Goal: Task Accomplishment & Management: Manage account settings

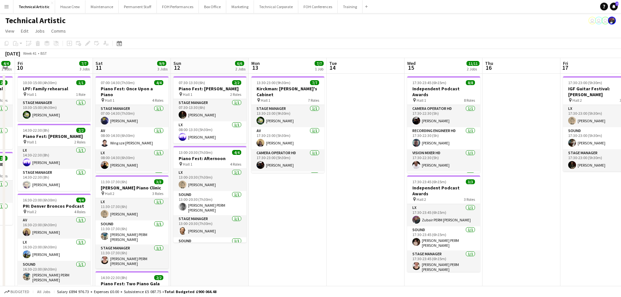
scroll to position [0, 220]
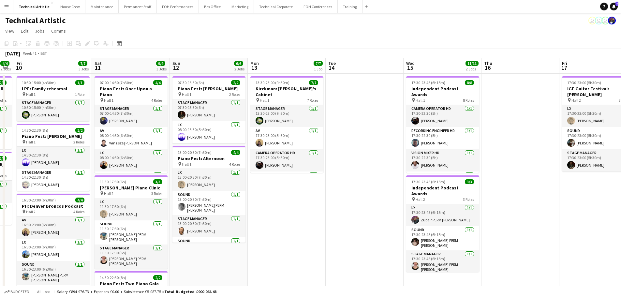
drag, startPoint x: 342, startPoint y: 190, endPoint x: 333, endPoint y: 172, distance: 20.0
click at [333, 172] on app-calendar-viewport "Tue 7 Wed 8 Thu 9 4/4 2 Jobs Fri 10 7/7 3 Jobs Sat 11 9/9 3 Jobs Sun 12 6/6 2 J…" at bounding box center [310, 247] width 621 height 379
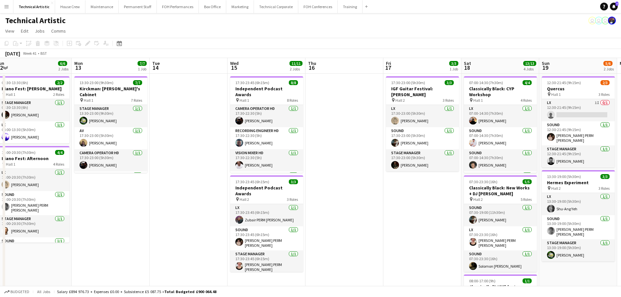
drag, startPoint x: 252, startPoint y: 174, endPoint x: 187, endPoint y: 163, distance: 66.2
click at [187, 163] on app-calendar-viewport "Thu 9 4/4 2 Jobs Fri 10 7/7 3 Jobs Sat 11 9/9 3 Jobs Sun 12 6/6 2 Jobs Mon 13 7…" at bounding box center [310, 247] width 621 height 379
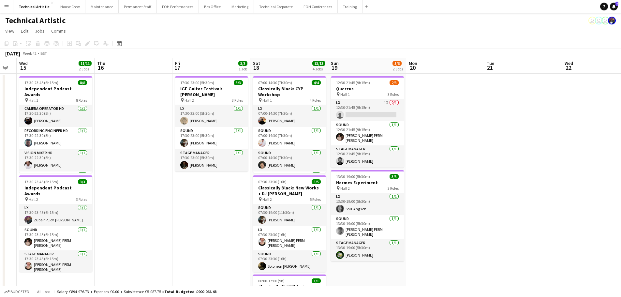
drag, startPoint x: 397, startPoint y: 197, endPoint x: 229, endPoint y: 187, distance: 169.2
click at [229, 187] on app-calendar-viewport "Sun 12 6/6 2 Jobs Mon 13 7/7 1 Job Tue 14 Wed 15 11/11 2 Jobs Thu 16 Fri 17 3/3…" at bounding box center [310, 247] width 621 height 379
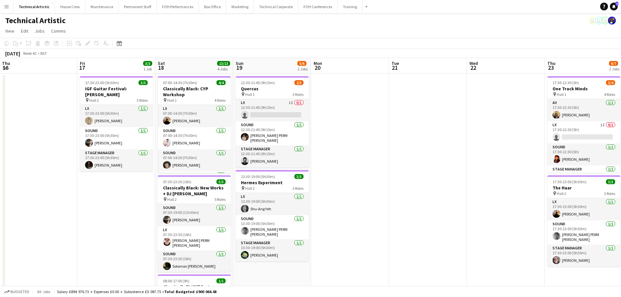
drag, startPoint x: 492, startPoint y: 160, endPoint x: 194, endPoint y: 156, distance: 298.0
click at [194, 156] on app-calendar-viewport "Mon 13 7/7 1 Job Tue 14 Wed 15 11/11 2 Jobs Thu 16 Fri 17 3/3 1 Job Sat 18 13/1…" at bounding box center [310, 247] width 621 height 379
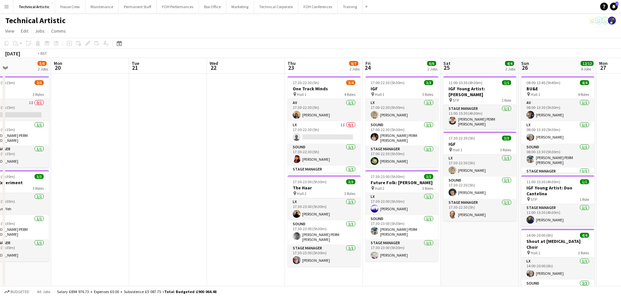
drag, startPoint x: 331, startPoint y: 156, endPoint x: 105, endPoint y: 157, distance: 225.6
click at [105, 157] on app-calendar-viewport "Thu 16 Fri 17 3/3 1 Job Sat 18 13/13 4 Jobs Sun 19 5/6 2 Jobs Mon 20 Tue 21 Wed…" at bounding box center [310, 247] width 621 height 379
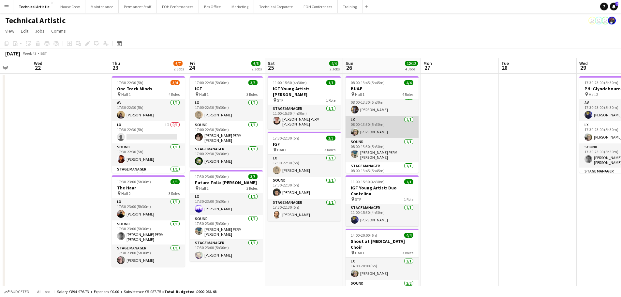
scroll to position [0, 0]
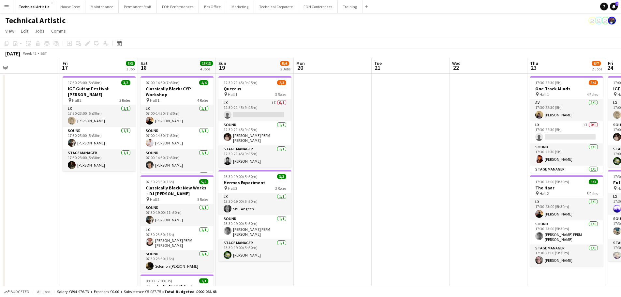
drag, startPoint x: 79, startPoint y: 167, endPoint x: 497, endPoint y: 157, distance: 418.4
click at [497, 157] on app-calendar-viewport "Tue 14 Wed 15 11/11 2 Jobs Thu 16 Fri 17 3/3 1 Job Sat 18 13/13 4 Jobs Sun 19 5…" at bounding box center [310, 247] width 621 height 379
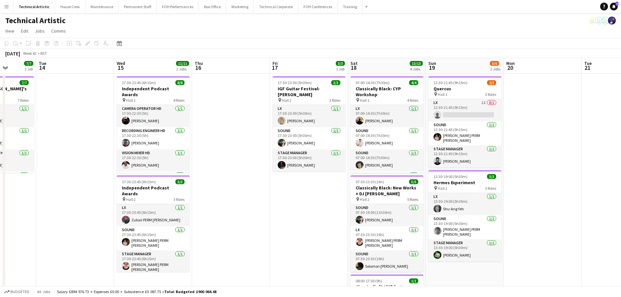
drag, startPoint x: 416, startPoint y: 178, endPoint x: 538, endPoint y: 162, distance: 122.3
click at [538, 162] on app-calendar-viewport "Sat 11 9/9 3 Jobs Sun 12 6/6 2 Jobs Mon 13 7/7 1 Job Tue 14 Wed 15 11/11 2 Jobs…" at bounding box center [310, 247] width 621 height 379
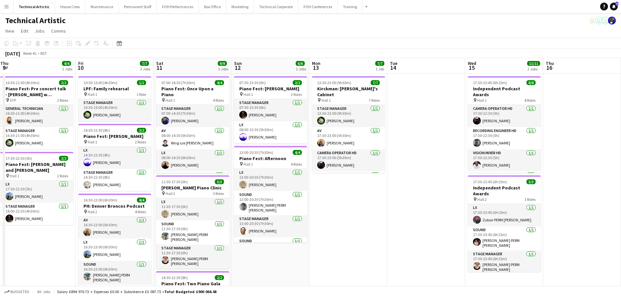
drag, startPoint x: 264, startPoint y: 183, endPoint x: 575, endPoint y: 170, distance: 311.3
click at [575, 170] on app-calendar-viewport "Tue 7 Wed 8 Thu 9 4/4 2 Jobs Fri 10 7/7 3 Jobs Sat 11 9/9 3 Jobs Sun 12 6/6 2 J…" at bounding box center [310, 247] width 621 height 379
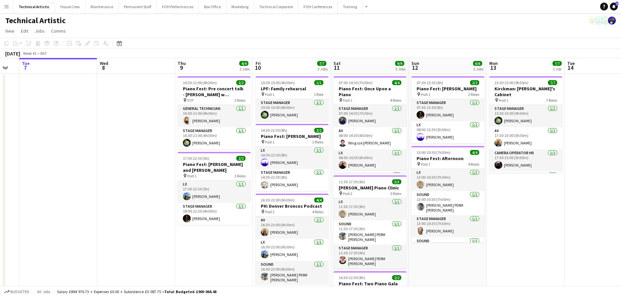
scroll to position [0, 189]
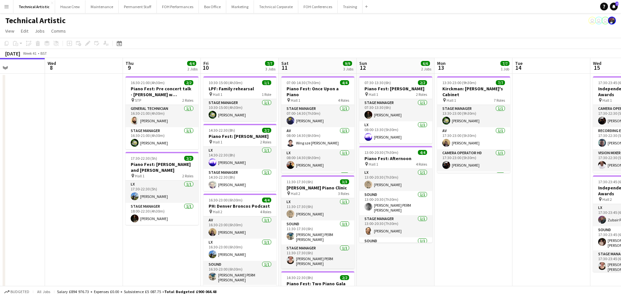
drag, startPoint x: 418, startPoint y: 197, endPoint x: 491, endPoint y: 187, distance: 73.7
click at [491, 187] on app-calendar-viewport "Sun 5 4/4 1 Job Mon 6 Tue 7 Wed 8 Thu 9 4/4 2 Jobs Fri 10 7/7 3 Jobs Sat 11 9/9…" at bounding box center [310, 247] width 621 height 379
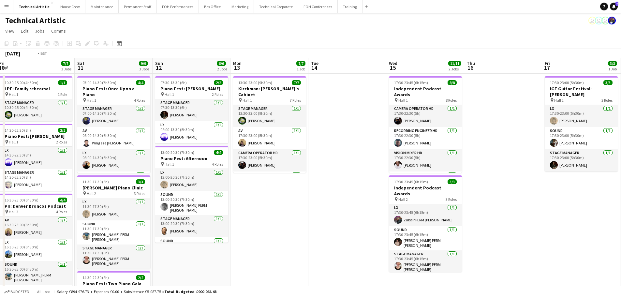
drag, startPoint x: 526, startPoint y: 193, endPoint x: 46, endPoint y: 159, distance: 480.8
click at [35, 160] on app-calendar-viewport "Mon 6 Tue 7 Wed 8 Thu 9 4/4 2 Jobs Fri 10 7/7 3 Jobs Sat 11 9/9 3 Jobs Sun 12 6…" at bounding box center [310, 247] width 621 height 379
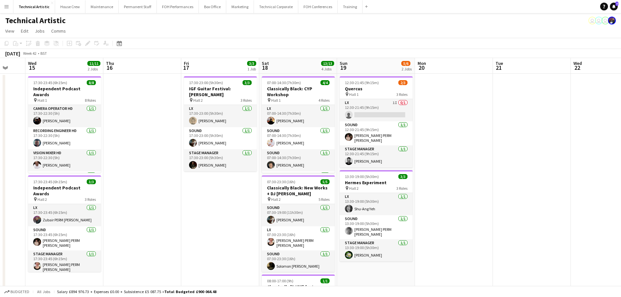
drag, startPoint x: 478, startPoint y: 163, endPoint x: 92, endPoint y: 158, distance: 385.7
click at [92, 158] on app-calendar-viewport "Sun 12 6/6 2 Jobs Mon 13 7/7 1 Job Tue 14 Wed 15 11/11 2 Jobs Thu 16 Fri 17 3/3…" at bounding box center [310, 247] width 621 height 379
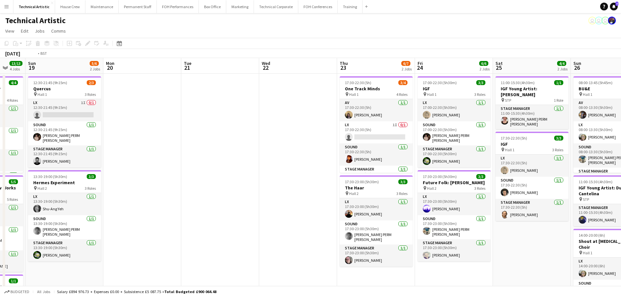
scroll to position [0, 212]
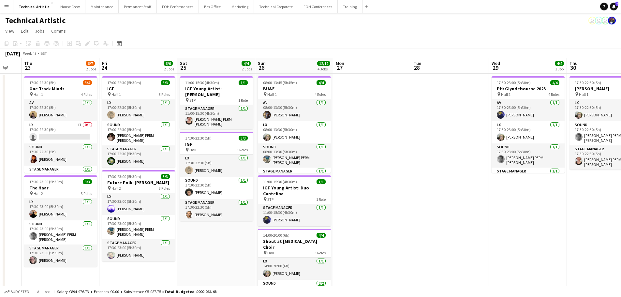
drag, startPoint x: 409, startPoint y: 194, endPoint x: 93, endPoint y: 168, distance: 316.7
click at [93, 168] on app-calendar-viewport "Mon 20 Tue 21 Wed 22 Thu 23 6/7 2 Jobs Fri 24 6/6 2 Jobs Sat 25 4/4 2 Jobs Sun …" at bounding box center [310, 247] width 621 height 379
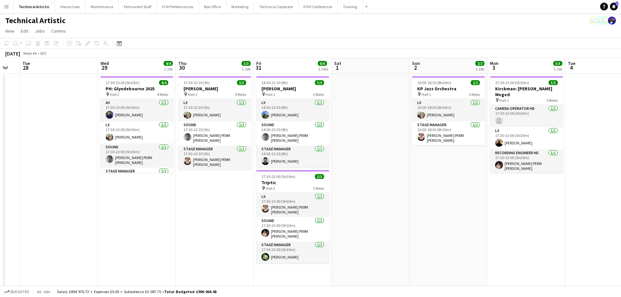
drag, startPoint x: 377, startPoint y: 169, endPoint x: 0, endPoint y: 151, distance: 377.0
click at [0, 151] on app-calendar-viewport "Sat 25 4/4 2 Jobs Sun 26 12/12 4 Jobs Mon 27 Tue 28 Wed 29 4/4 1 Job Thu 30 3/3…" at bounding box center [310, 247] width 621 height 379
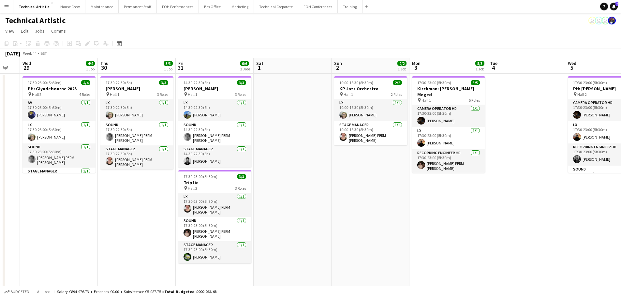
scroll to position [0, 217]
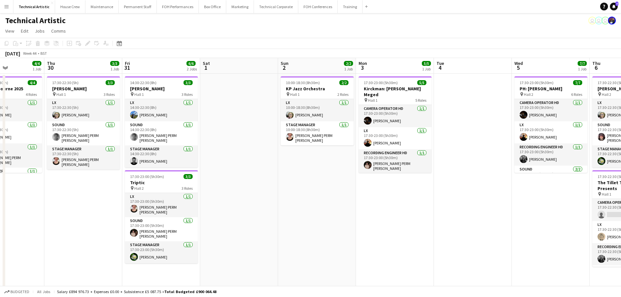
drag, startPoint x: 390, startPoint y: 172, endPoint x: 15, endPoint y: 141, distance: 375.6
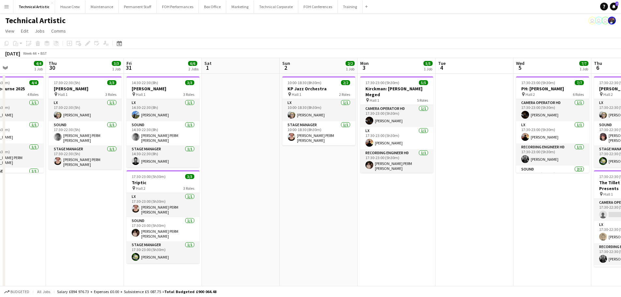
click at [15, 141] on app-calendar-viewport "Sun 26 12/12 4 Jobs Mon 27 Tue 28 Wed 29 4/4 1 Job Thu 30 3/3 1 Job Fri 31 6/6 …" at bounding box center [310, 247] width 621 height 379
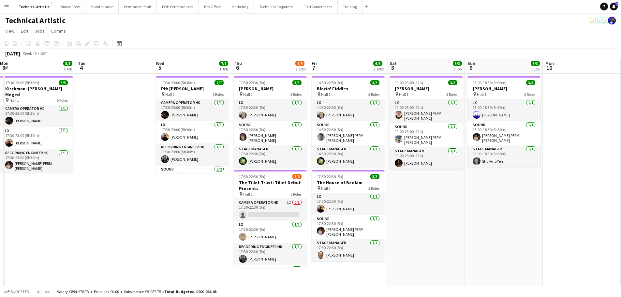
drag, startPoint x: 456, startPoint y: 170, endPoint x: 153, endPoint y: 136, distance: 305.8
click at [153, 136] on app-calendar-viewport "Fri 31 6/6 2 Jobs Sat 1 Sun 2 2/2 1 Job Mon 3 5/5 1 Job Tue 4 Wed 5 7/7 1 Job T…" at bounding box center [310, 247] width 621 height 379
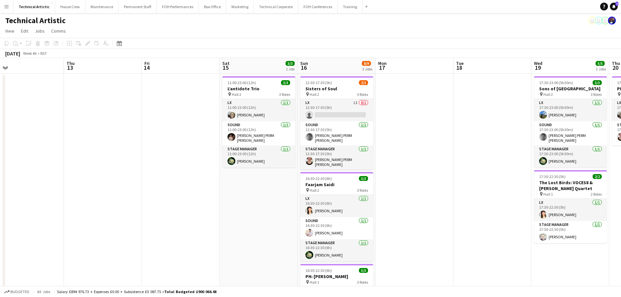
drag, startPoint x: 490, startPoint y: 171, endPoint x: 143, endPoint y: 148, distance: 348.3
click at [143, 148] on app-calendar-viewport "Sun 9 3/3 1 Job Mon 10 Tue 11 Wed 12 Thu 13 Fri 14 Sat 15 3/3 1 Job Sun 16 8/9 …" at bounding box center [310, 247] width 621 height 379
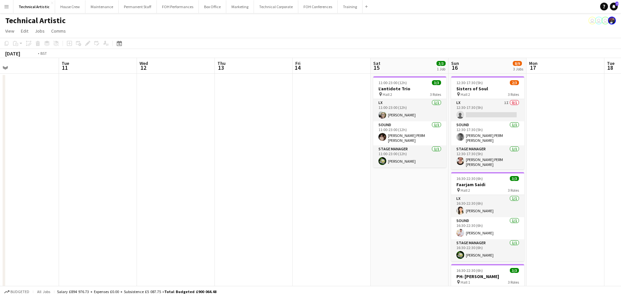
drag, startPoint x: 167, startPoint y: 125, endPoint x: 501, endPoint y: 121, distance: 334.6
click at [501, 121] on app-calendar-viewport "Sun 9 3/3 1 Job Mon 10 Tue 11 Wed 12 Thu 13 Fri 14 Sat 15 3/3 1 Job Sun 16 8/9 …" at bounding box center [310, 247] width 621 height 379
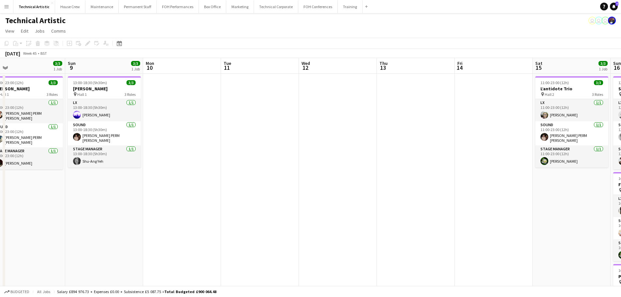
drag, startPoint x: 232, startPoint y: 167, endPoint x: 524, endPoint y: 142, distance: 293.2
click at [524, 142] on app-calendar-viewport "Thu 6 8/9 2 Jobs Fri 7 6/6 2 Jobs Sat 8 3/3 1 Job Sun 9 3/3 1 Job Mon 10 Tue 11…" at bounding box center [310, 247] width 621 height 379
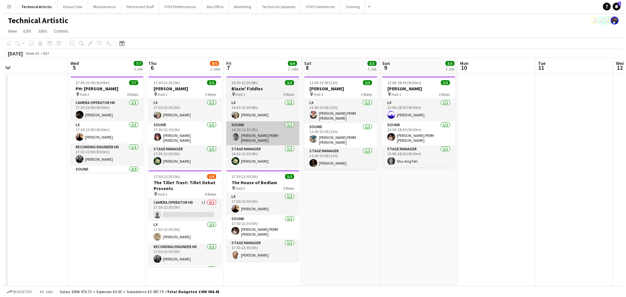
scroll to position [0, 168]
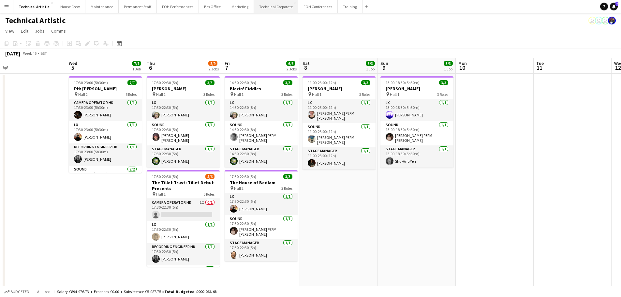
click at [279, 10] on button "Technical Corporate Close" at bounding box center [276, 6] width 44 height 13
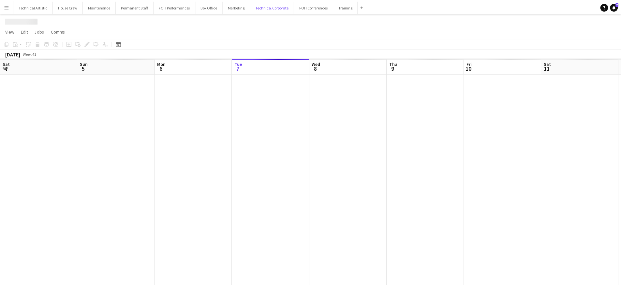
scroll to position [0, 156]
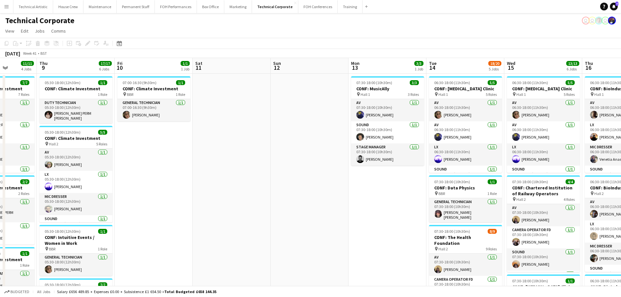
drag, startPoint x: 374, startPoint y: 176, endPoint x: 149, endPoint y: 150, distance: 225.9
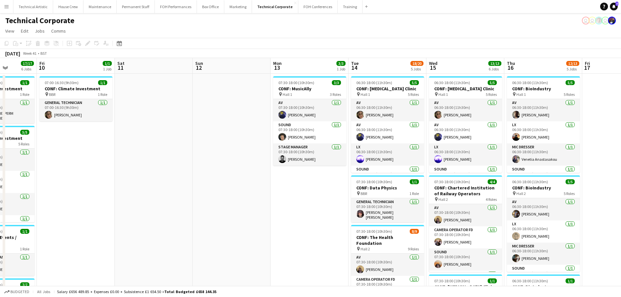
scroll to position [0, 190]
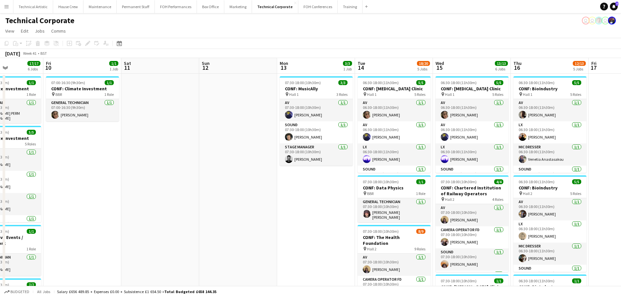
drag, startPoint x: 284, startPoint y: 187, endPoint x: 146, endPoint y: 187, distance: 137.9
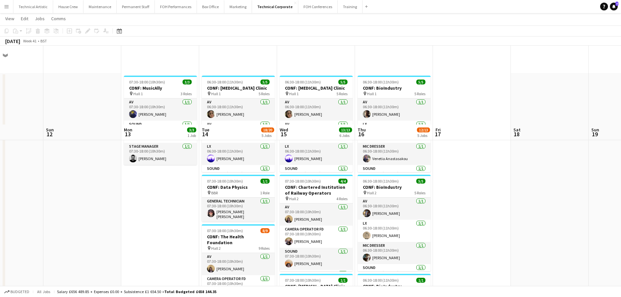
scroll to position [163, 0]
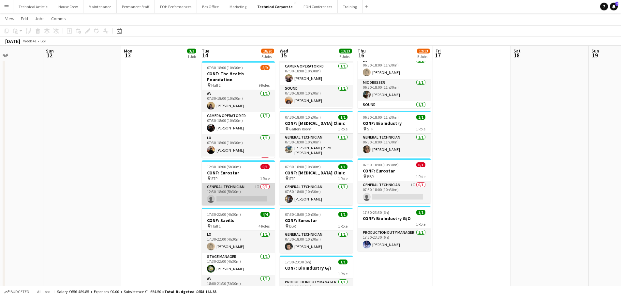
click at [253, 191] on app-card-role "General Technician 1I 0/1 12:30-18:00 (5h30m) single-neutral-actions" at bounding box center [238, 194] width 73 height 22
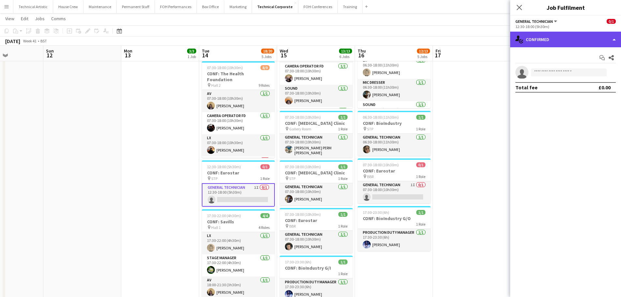
click at [562, 45] on div "single-neutral-actions-check-2 Confirmed" at bounding box center [565, 40] width 111 height 16
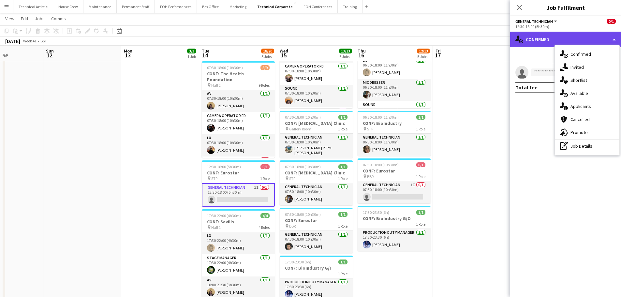
click at [562, 42] on div "single-neutral-actions-check-2 Confirmed" at bounding box center [565, 40] width 111 height 16
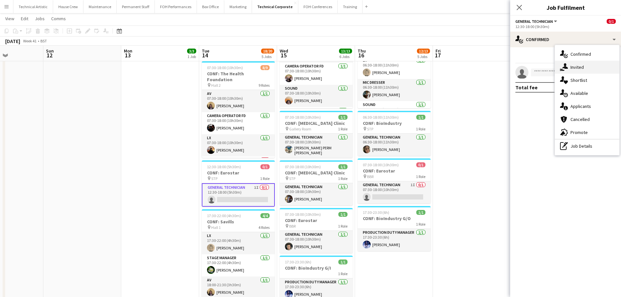
click at [575, 68] on span "Invited" at bounding box center [577, 67] width 13 height 6
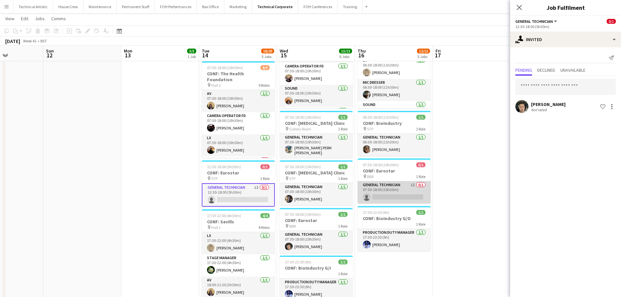
click at [380, 190] on app-card-role "General Technician 1I 0/1 07:30-18:00 (10h30m) single-neutral-actions" at bounding box center [394, 192] width 73 height 22
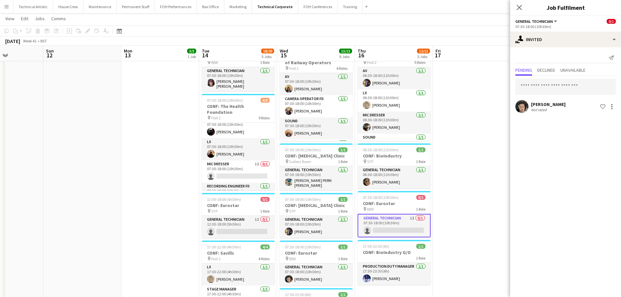
scroll to position [28, 0]
click at [314, 39] on div "[DATE] Week 41 • BST" at bounding box center [310, 41] width 621 height 9
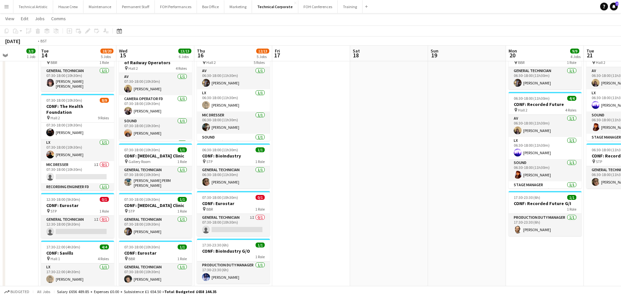
drag, startPoint x: 563, startPoint y: 134, endPoint x: 234, endPoint y: 117, distance: 329.1
click at [227, 116] on app-calendar-viewport "Thu 9 17/17 6 Jobs Fri 10 1/1 1 Job Sat 11 Sun 12 Mon 13 3/3 1 Job Tue 14 18/20…" at bounding box center [310, 155] width 621 height 521
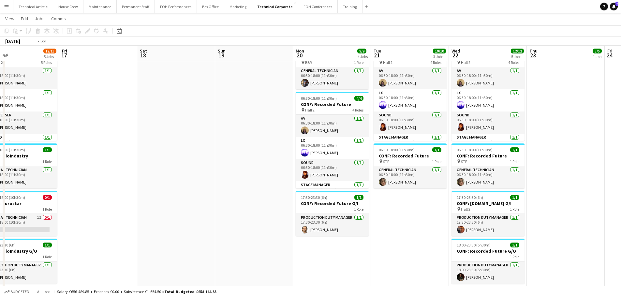
drag, startPoint x: 482, startPoint y: 160, endPoint x: 170, endPoint y: 112, distance: 316.2
click at [170, 112] on app-calendar-viewport "Mon 13 3/3 1 Job Tue 14 18/20 5 Jobs Wed 15 13/13 6 Jobs Thu 16 12/13 5 Jobs Fr…" at bounding box center [310, 155] width 621 height 521
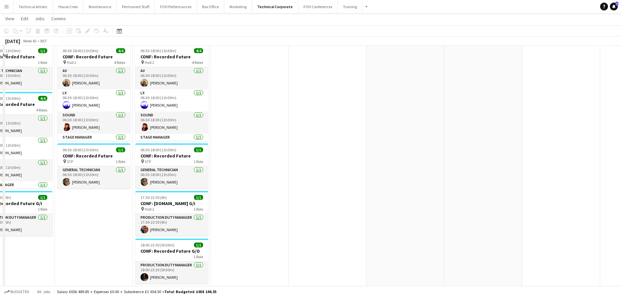
scroll to position [0, 0]
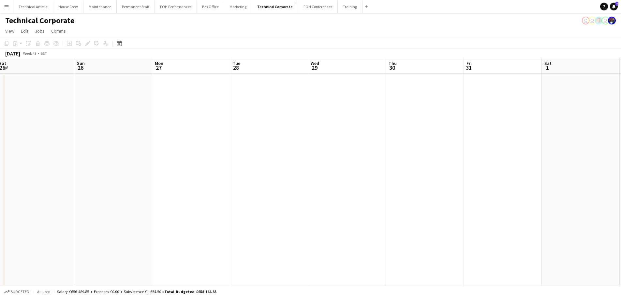
drag, startPoint x: 155, startPoint y: 108, endPoint x: 226, endPoint y: 113, distance: 70.6
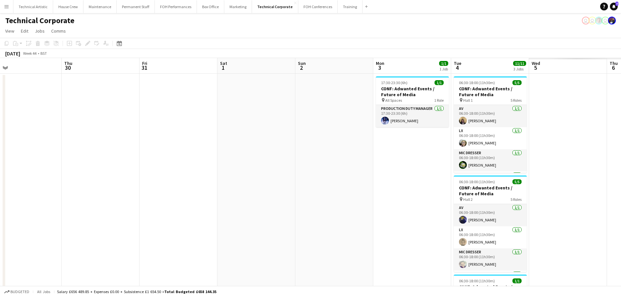
drag, startPoint x: 154, startPoint y: 129, endPoint x: 306, endPoint y: 151, distance: 154.1
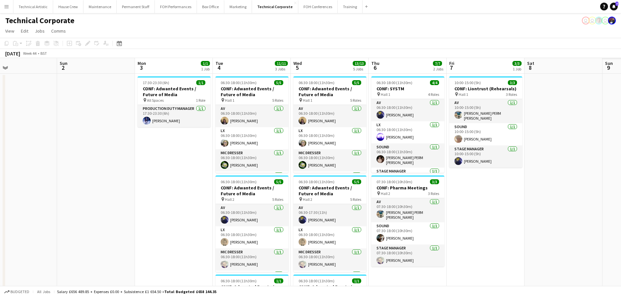
drag, startPoint x: 456, startPoint y: 167, endPoint x: 139, endPoint y: 155, distance: 318.1
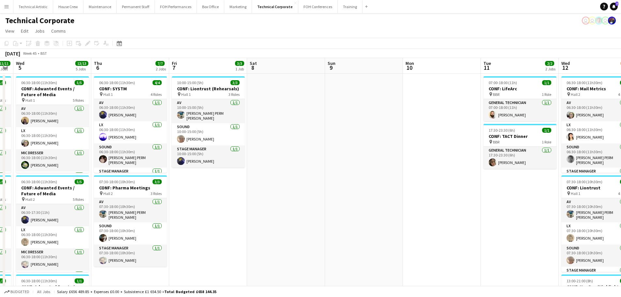
drag, startPoint x: 463, startPoint y: 184, endPoint x: 145, endPoint y: 138, distance: 320.6
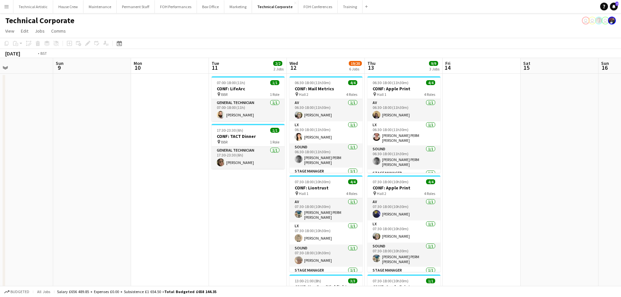
drag, startPoint x: 419, startPoint y: 158, endPoint x: 238, endPoint y: 158, distance: 181.3
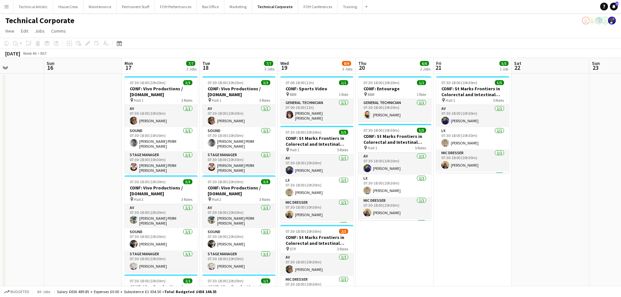
drag, startPoint x: 339, startPoint y: 159, endPoint x: 88, endPoint y: 142, distance: 251.7
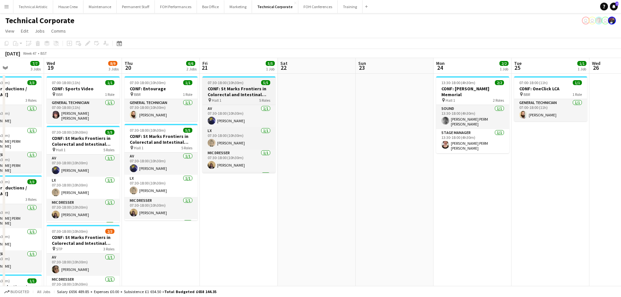
drag, startPoint x: 382, startPoint y: 139, endPoint x: 41, endPoint y: 83, distance: 345.5
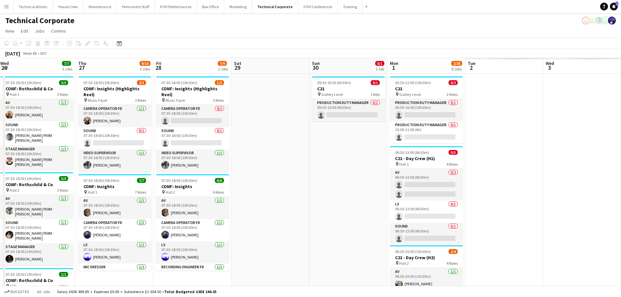
drag, startPoint x: 459, startPoint y: 139, endPoint x: 0, endPoint y: 99, distance: 460.4
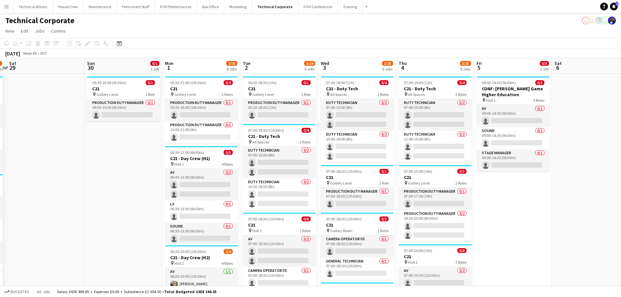
scroll to position [0, 211]
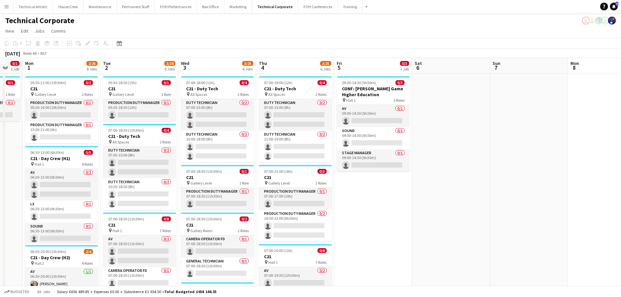
drag, startPoint x: 375, startPoint y: 150, endPoint x: 143, endPoint y: 121, distance: 233.3
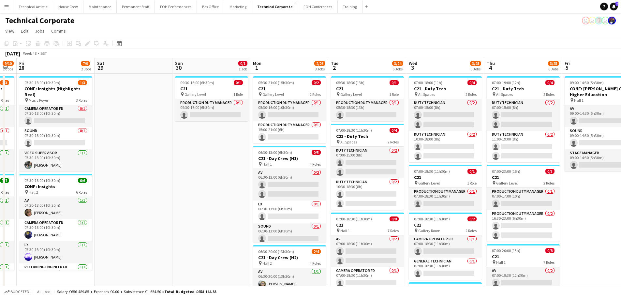
scroll to position [0, 145]
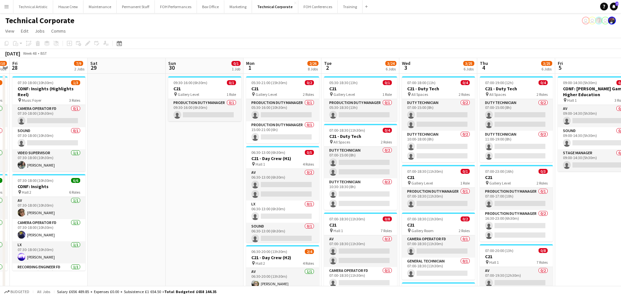
drag, startPoint x: 380, startPoint y: 237, endPoint x: 603, endPoint y: 227, distance: 222.6
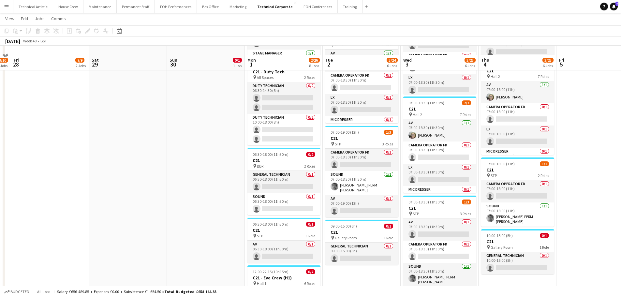
scroll to position [293, 0]
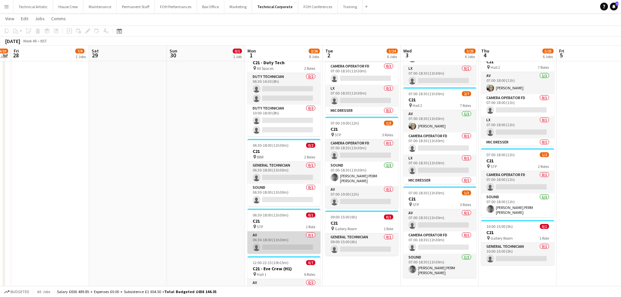
click at [271, 248] on app-card-role "AV 0/1 06:30-18:00 (11h30m) single-neutral-actions" at bounding box center [283, 242] width 73 height 22
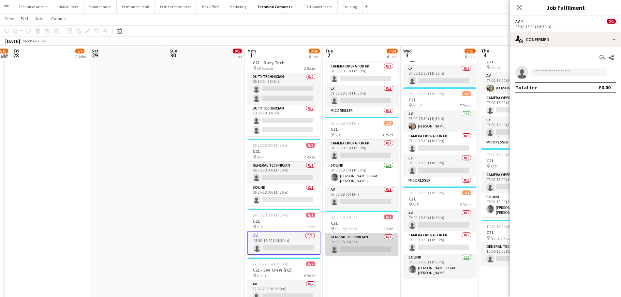
click at [348, 244] on app-card-role "General Technician 0/1 09:00-15:00 (6h) single-neutral-actions" at bounding box center [361, 244] width 73 height 22
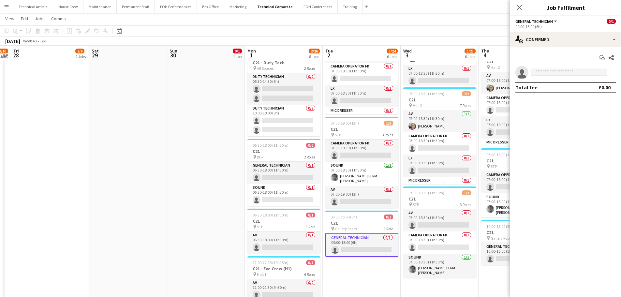
click at [544, 71] on input at bounding box center [569, 72] width 76 height 8
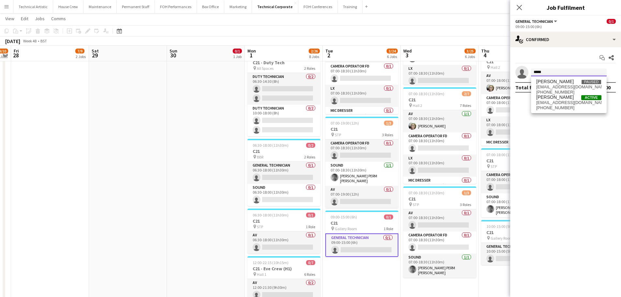
type input "*****"
drag, startPoint x: 340, startPoint y: 114, endPoint x: 438, endPoint y: 114, distance: 97.2
click at [442, 114] on app-calendar-viewport "Wed 26 7/7 3 Jobs Thu 27 9/10 2 Jobs Fri 28 7/9 2 Jobs Sat 29 Sun 30 0/1 1 Job …" at bounding box center [310, 77] width 621 height 690
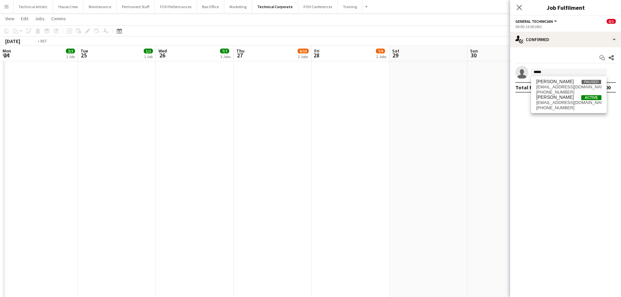
drag, startPoint x: 111, startPoint y: 119, endPoint x: 427, endPoint y: 127, distance: 316.1
click at [498, 126] on app-calendar-viewport "Sat 22 Sun 23 Mon 24 2/2 1 Job Tue 25 1/1 1 Job Wed 26 7/7 3 Jobs Thu 27 9/10 2…" at bounding box center [310, 77] width 621 height 690
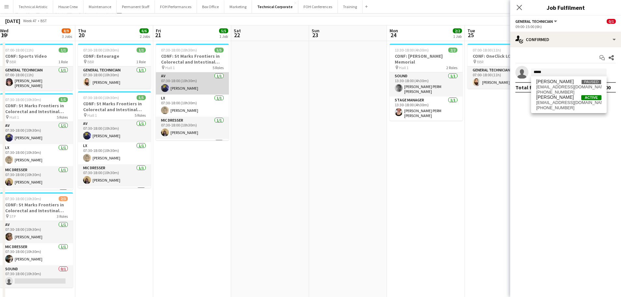
scroll to position [0, 0]
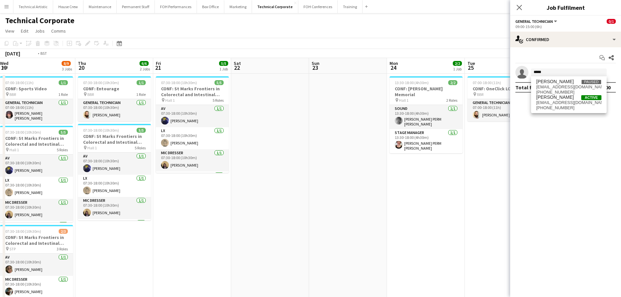
drag, startPoint x: 95, startPoint y: 149, endPoint x: 378, endPoint y: 115, distance: 285.1
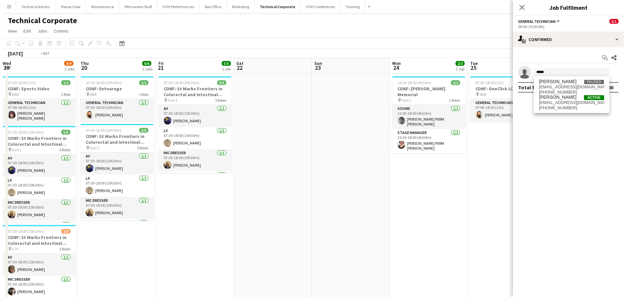
scroll to position [0, 186]
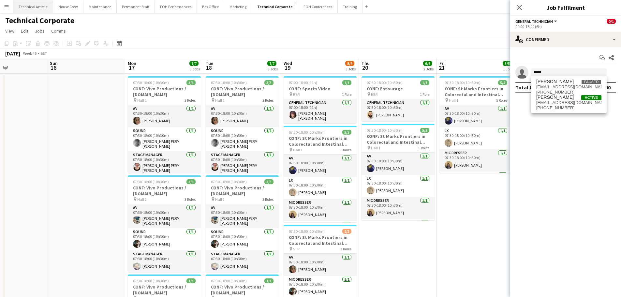
click at [36, 12] on button "Technical Artistic Close" at bounding box center [33, 6] width 40 height 13
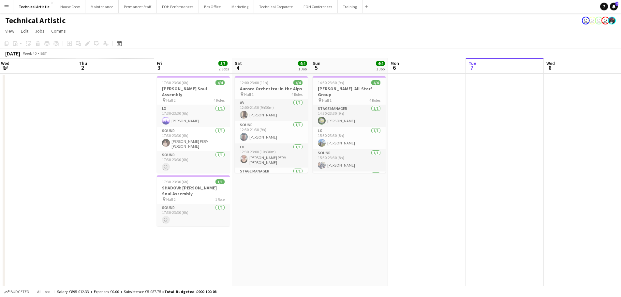
drag, startPoint x: 53, startPoint y: 77, endPoint x: 441, endPoint y: 124, distance: 390.5
click at [441, 124] on app-calendar-viewport "Wed 1 Thu 2 Fri 3 5/5 2 Jobs Sat 4 4/4 1 Job Sun 5 4/4 1 Job Mon 6 Tue 7 Wed 8 …" at bounding box center [310, 209] width 621 height 302
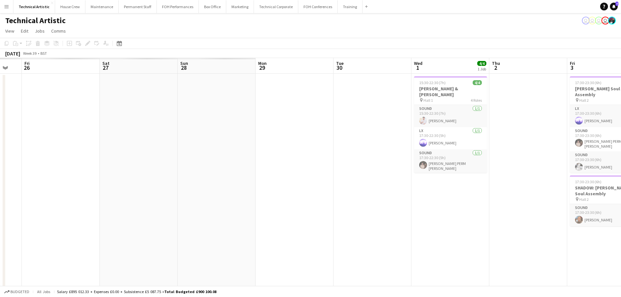
drag, startPoint x: 131, startPoint y: 156, endPoint x: 574, endPoint y: 130, distance: 442.9
click at [575, 130] on app-calendar-viewport "Wed 24 Thu 25 Fri 26 Sat 27 Sun 28 Mon 29 Tue 30 Wed 1 4/4 1 Job Thu 2 Fri 3 5/…" at bounding box center [310, 209] width 621 height 302
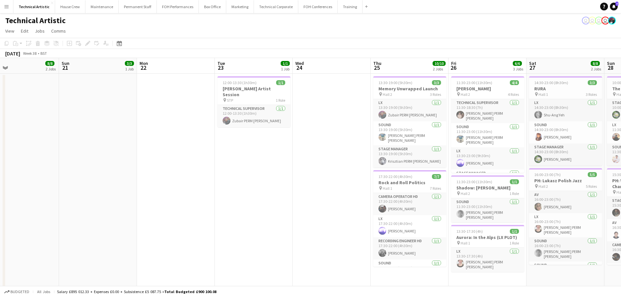
drag, startPoint x: 232, startPoint y: 170, endPoint x: 545, endPoint y: 169, distance: 313.0
click at [558, 167] on app-calendar-viewport "Fri 19 Sat 20 8/8 2 Jobs Sun 21 3/3 1 Job Mon 22 Tue 23 1/1 1 Job Wed 24 Thu 25…" at bounding box center [310, 209] width 621 height 302
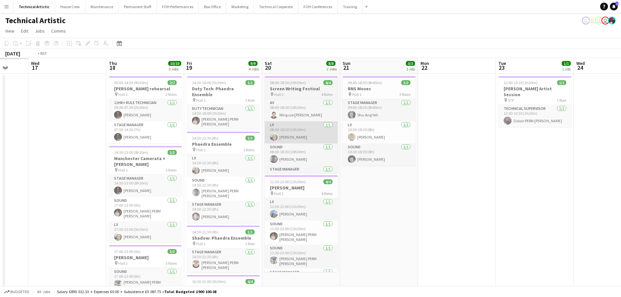
drag, startPoint x: 405, startPoint y: 132, endPoint x: 539, endPoint y: 137, distance: 133.4
click at [580, 132] on app-calendar-viewport "Mon 15 Tue 16 Wed 17 Thu 18 10/10 5 Jobs Fri 19 9/9 4 Jobs Sat 20 8/8 2 Jobs Su…" at bounding box center [310, 254] width 621 height 392
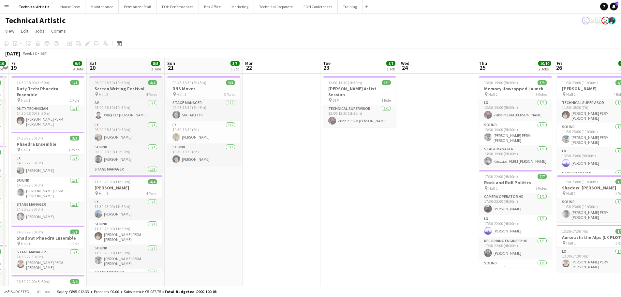
drag, startPoint x: 225, startPoint y: 127, endPoint x: 140, endPoint y: 103, distance: 88.1
click at [116, 109] on app-calendar-viewport "Tue 16 Wed 17 Thu 18 10/10 5 Jobs Fri 19 9/9 4 Jobs Sat 20 8/8 2 Jobs Sun 21 3/…" at bounding box center [310, 254] width 621 height 392
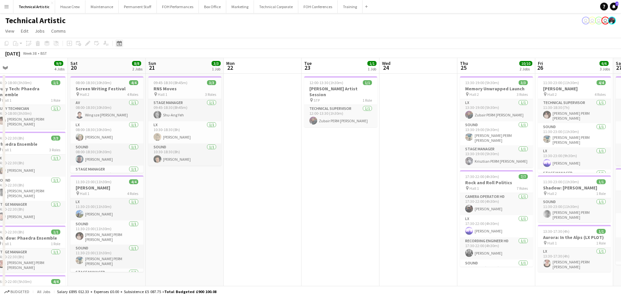
click at [119, 43] on icon at bounding box center [119, 43] width 5 height 5
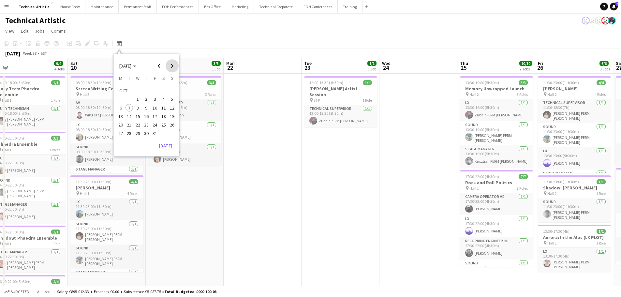
click at [174, 69] on span "Next month" at bounding box center [172, 65] width 13 height 13
click at [120, 116] on span "17" at bounding box center [121, 118] width 8 height 8
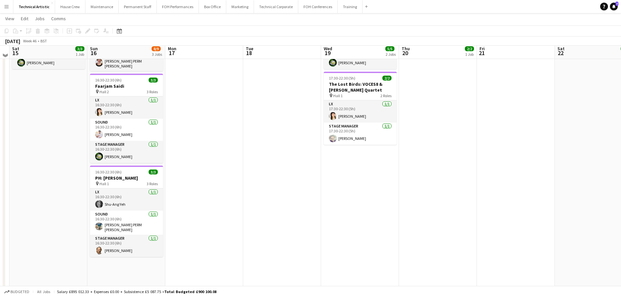
scroll to position [0, 0]
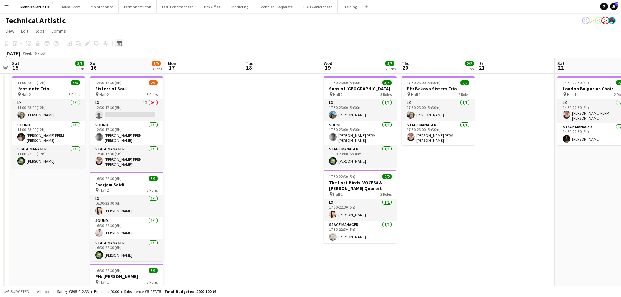
click at [119, 44] on icon "Date picker" at bounding box center [119, 43] width 5 height 5
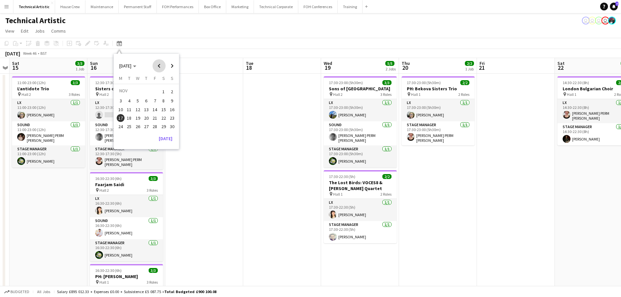
click at [162, 67] on span "Previous month" at bounding box center [159, 65] width 13 height 13
click at [157, 118] on span "17" at bounding box center [155, 116] width 8 height 8
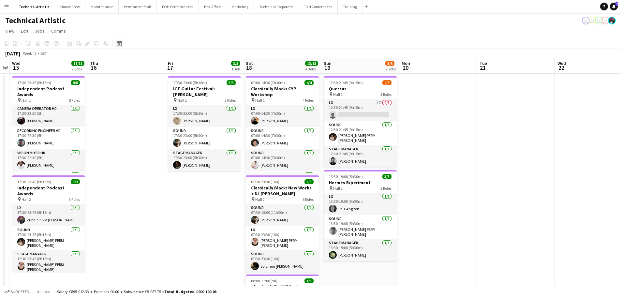
click at [122, 44] on div "Date picker" at bounding box center [119, 43] width 8 height 8
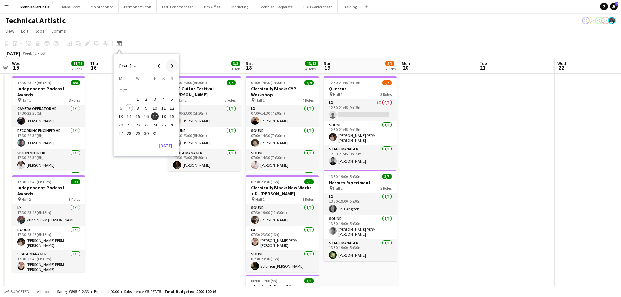
click at [171, 67] on span "Next month" at bounding box center [172, 65] width 13 height 13
click at [125, 118] on button "17" at bounding box center [120, 118] width 8 height 8
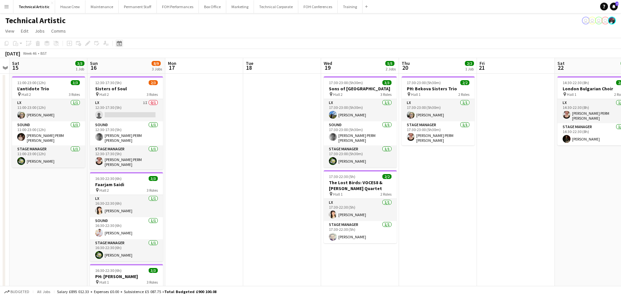
click at [123, 46] on div "Date picker" at bounding box center [119, 43] width 8 height 8
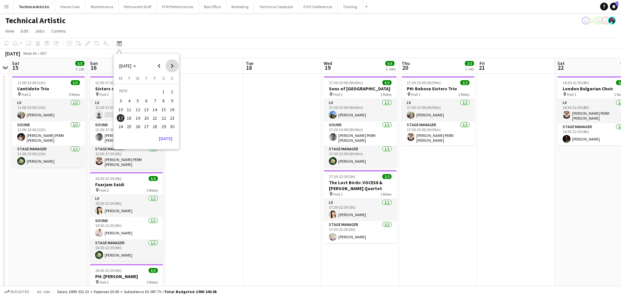
click at [169, 66] on span "Next month" at bounding box center [172, 65] width 13 height 13
click at [140, 117] on span "17" at bounding box center [138, 116] width 8 height 8
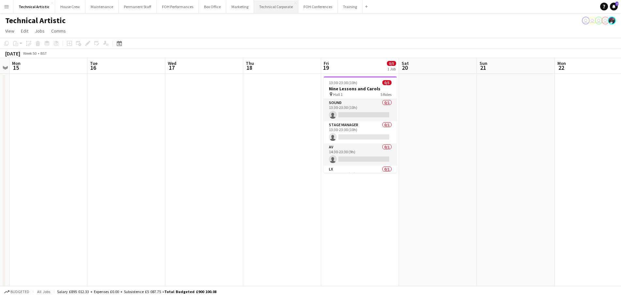
click at [270, 10] on button "Technical Corporate Close" at bounding box center [276, 6] width 44 height 13
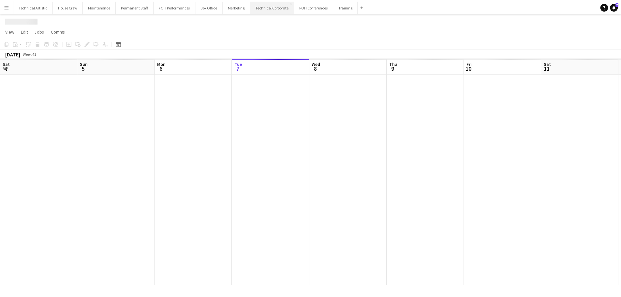
scroll to position [0, 156]
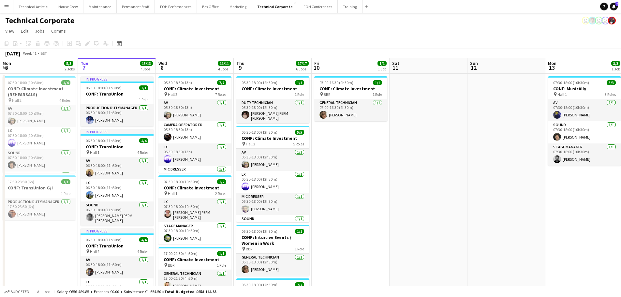
drag, startPoint x: 554, startPoint y: 159, endPoint x: 53, endPoint y: 94, distance: 504.8
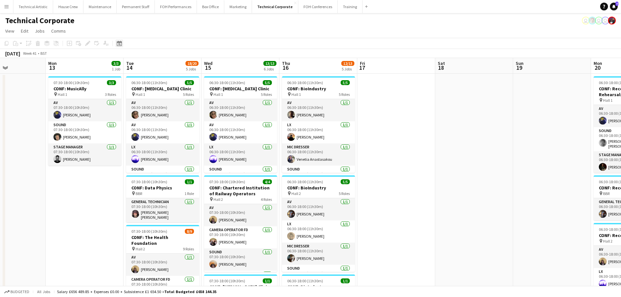
click at [117, 45] on icon "Date picker" at bounding box center [119, 43] width 5 height 5
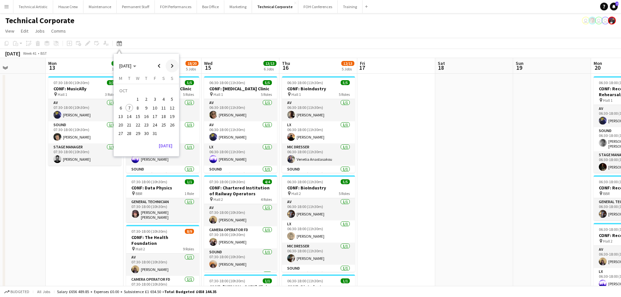
click at [170, 65] on span "Next month" at bounding box center [172, 65] width 13 height 13
click at [120, 99] on span "1" at bounding box center [121, 100] width 8 height 8
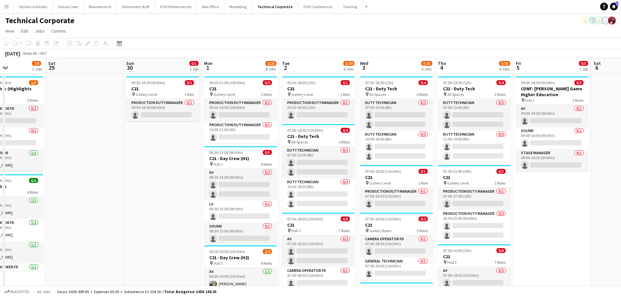
scroll to position [0, 224]
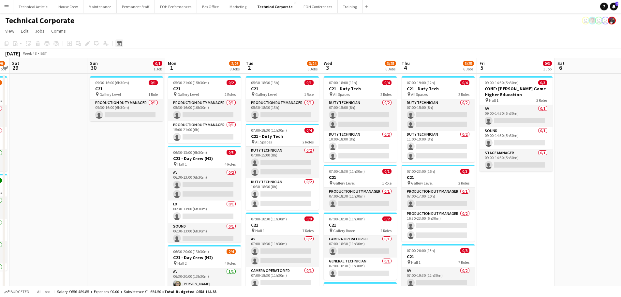
click at [119, 41] on icon "Date picker" at bounding box center [119, 43] width 5 height 5
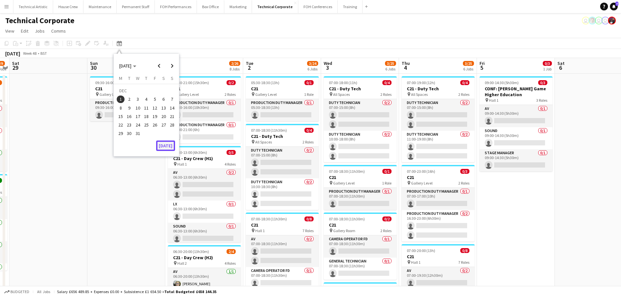
click at [159, 143] on button "[DATE]" at bounding box center [165, 146] width 19 height 10
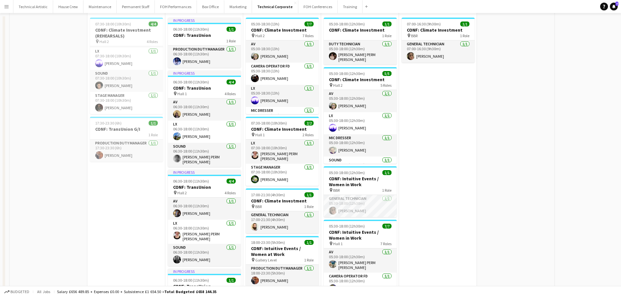
scroll to position [0, 0]
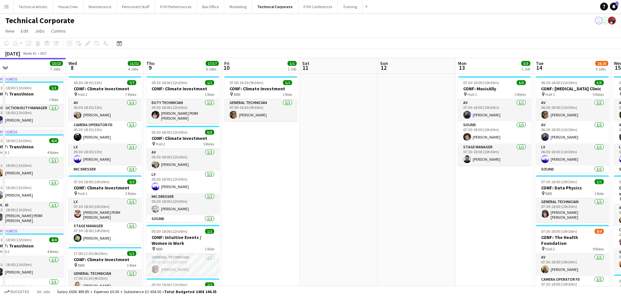
drag, startPoint x: 482, startPoint y: 134, endPoint x: 71, endPoint y: 91, distance: 413.4
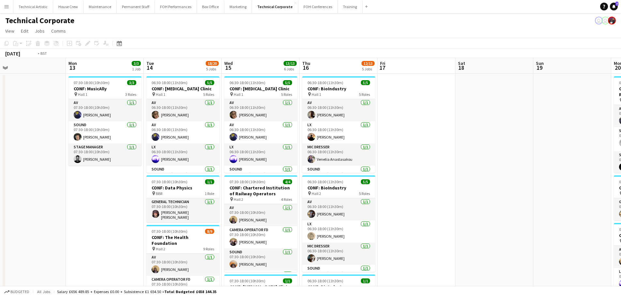
drag, startPoint x: 454, startPoint y: 155, endPoint x: 18, endPoint y: 92, distance: 440.4
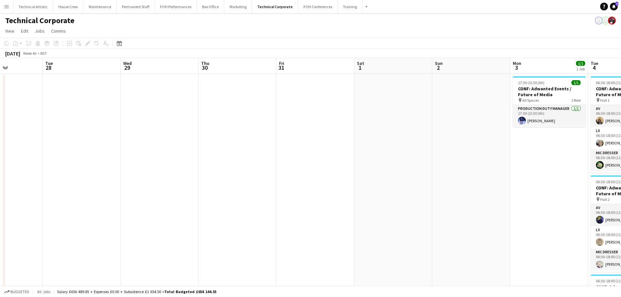
drag, startPoint x: 462, startPoint y: 157, endPoint x: 12, endPoint y: 97, distance: 453.3
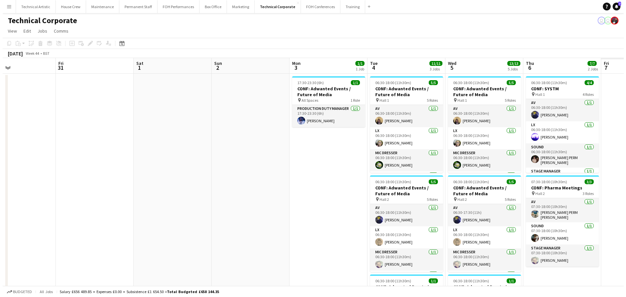
scroll to position [0, 187]
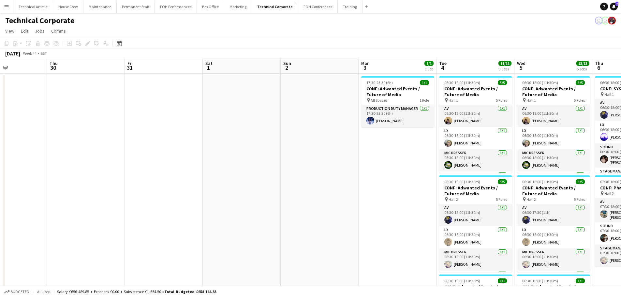
drag, startPoint x: 456, startPoint y: 152, endPoint x: 227, endPoint y: 130, distance: 230.6
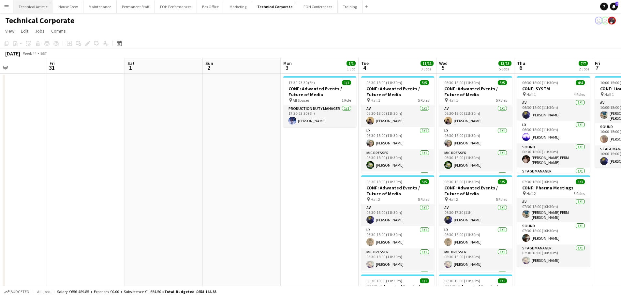
click at [40, 9] on button "Technical Artistic Close" at bounding box center [33, 6] width 40 height 13
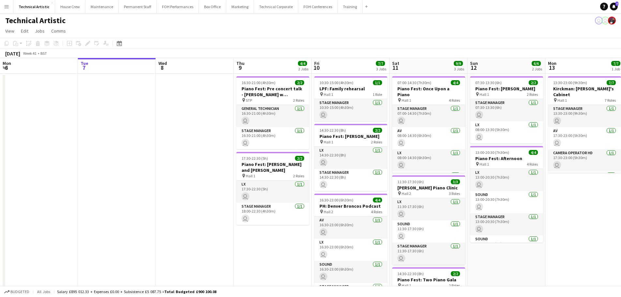
drag, startPoint x: 221, startPoint y: 120, endPoint x: 169, endPoint y: 120, distance: 52.5
click at [135, 115] on app-calendar-viewport "Sat 4 4/4 1 Job Sun 5 4/4 1 Job Mon 6 Tue 7 Wed 8 Thu 9 4/4 2 Jobs Fri 10 7/7 3…" at bounding box center [310, 209] width 621 height 302
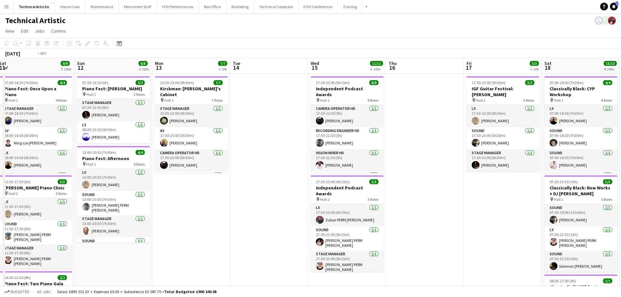
drag, startPoint x: 326, startPoint y: 116, endPoint x: 136, endPoint y: 92, distance: 191.6
click at [17, 78] on app-calendar-viewport "Wed 8 Thu 9 4/4 2 Jobs Fri 10 7/7 3 Jobs Sat 11 9/9 3 Jobs Sun 12 6/6 2 Jobs Mo…" at bounding box center [310, 247] width 621 height 379
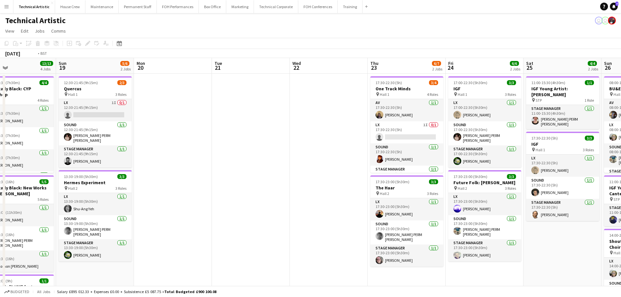
drag, startPoint x: 427, startPoint y: 128, endPoint x: 15, endPoint y: 72, distance: 415.9
click at [15, 72] on app-calendar-viewport "Wed 15 11/11 2 Jobs Thu 16 Fri 17 3/3 1 Job Sat 18 13/13 4 Jobs Sun 19 5/6 2 Jo…" at bounding box center [310, 247] width 621 height 379
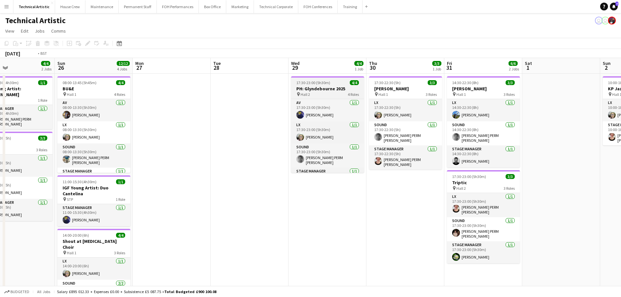
drag, startPoint x: 74, startPoint y: 74, endPoint x: 68, endPoint y: 78, distance: 6.8
click at [28, 70] on app-calendar-viewport "Wed 22 Thu 23 6/7 2 Jobs Fri 24 6/6 2 Jobs Sat 25 4/4 2 Jobs Sun 26 12/12 4 Job…" at bounding box center [310, 247] width 621 height 379
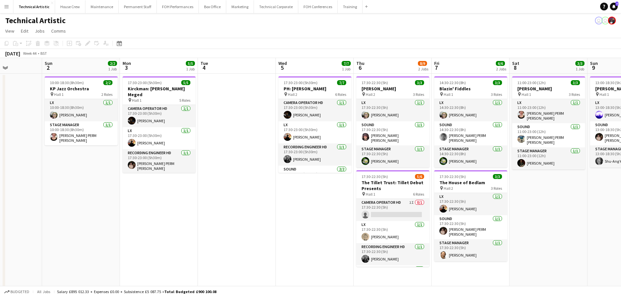
scroll to position [0, 174]
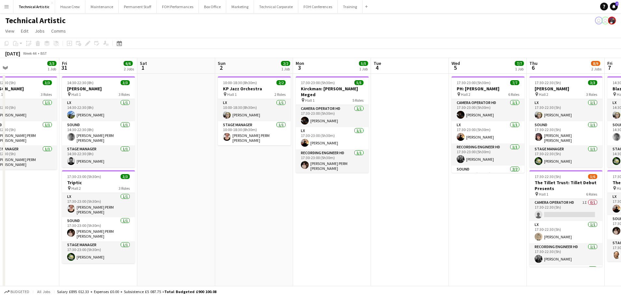
drag, startPoint x: 286, startPoint y: 103, endPoint x: 353, endPoint y: 99, distance: 66.9
click at [353, 99] on app-calendar-viewport "Tue 28 Wed 29 4/4 1 Job Thu 30 3/3 1 Job Fri 31 6/6 2 Jobs Sat 1 Sun 2 2/2 1 Jo…" at bounding box center [310, 247] width 621 height 379
click at [121, 42] on icon at bounding box center [119, 43] width 5 height 5
click at [169, 62] on span "Next month" at bounding box center [172, 65] width 13 height 13
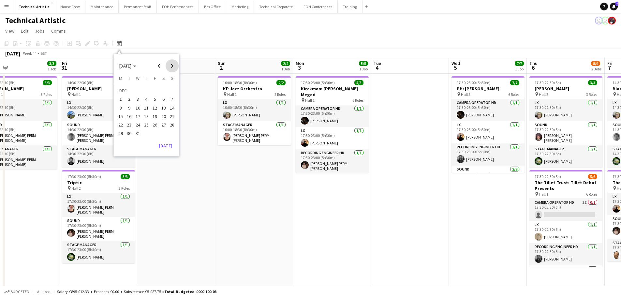
click at [169, 62] on span "Next month" at bounding box center [172, 65] width 13 height 13
click at [148, 111] on span "15" at bounding box center [146, 110] width 8 height 8
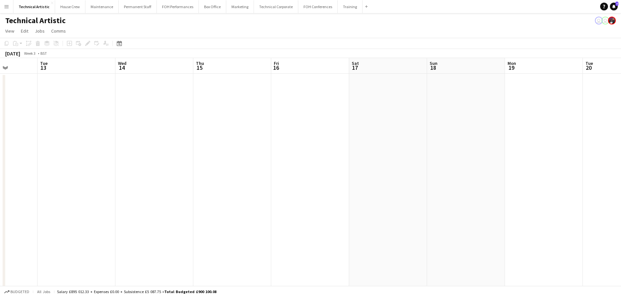
click at [222, 112] on app-calendar-viewport "Sat 10 Sun 11 Mon 12 Tue 13 Wed 14 Thu 15 Fri 16 Sat 17 Sun 18 Mon 19 Tue 20 We…" at bounding box center [310, 247] width 621 height 379
